Goal: Navigation & Orientation: Understand site structure

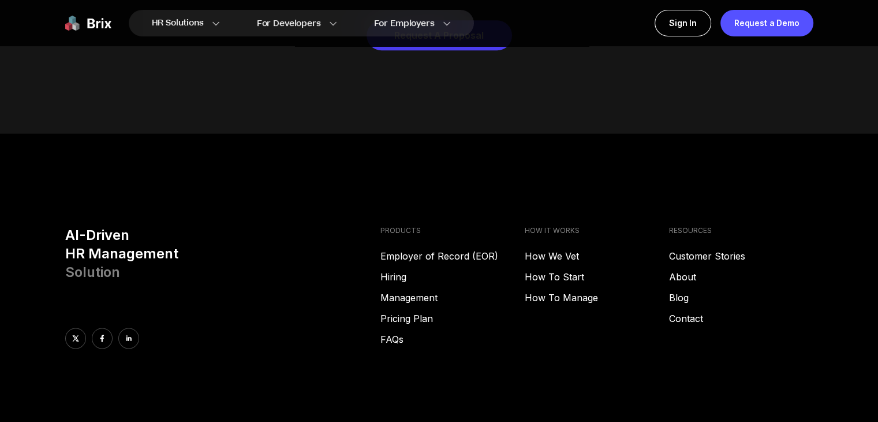
scroll to position [5669, 0]
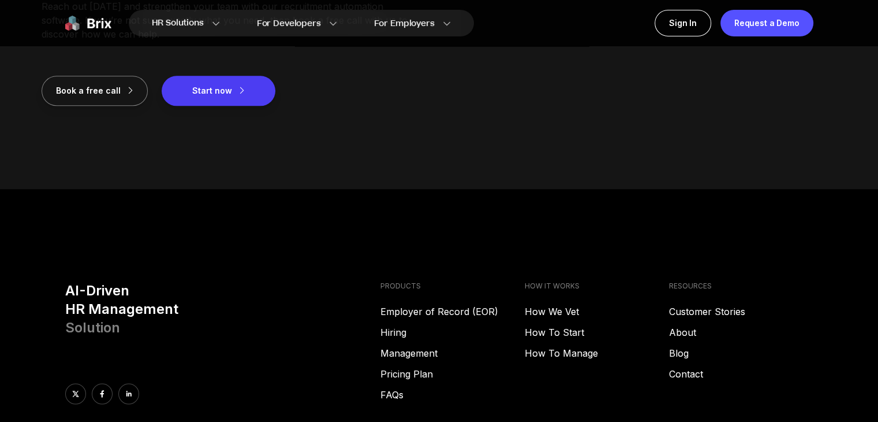
scroll to position [1617, 0]
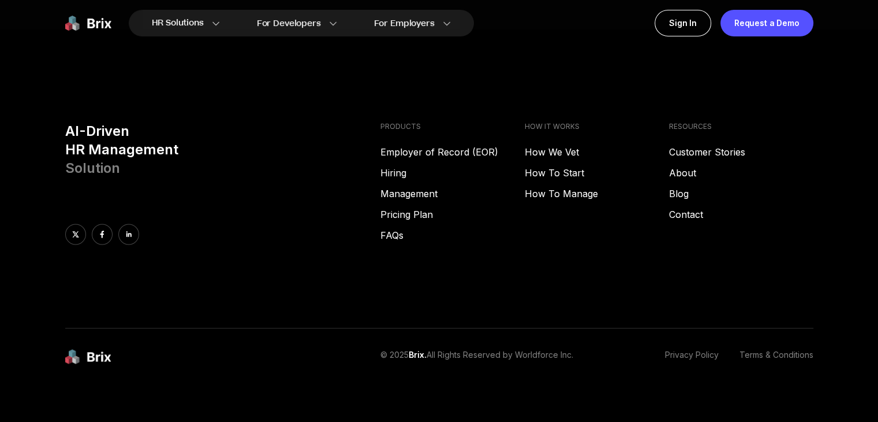
click at [686, 206] on div "RESOURCES Customer Stories About Blog Contact" at bounding box center [741, 183] width 144 height 122
click at [686, 213] on link "Contact" at bounding box center [741, 214] width 144 height 14
click at [688, 169] on link "About" at bounding box center [741, 173] width 144 height 14
click at [397, 148] on link "Employer of Record (EOR)" at bounding box center [453, 152] width 144 height 14
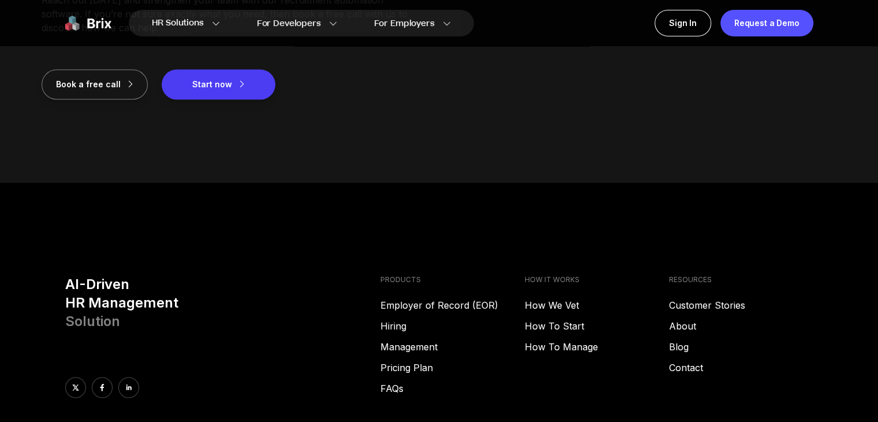
scroll to position [1617, 0]
